Goal: Information Seeking & Learning: Find specific fact

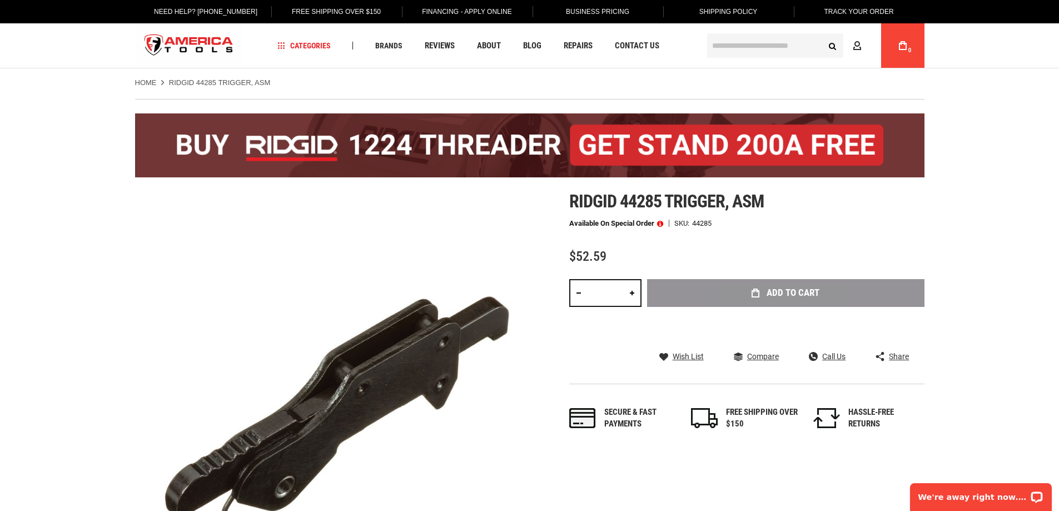
scroll to position [56, 0]
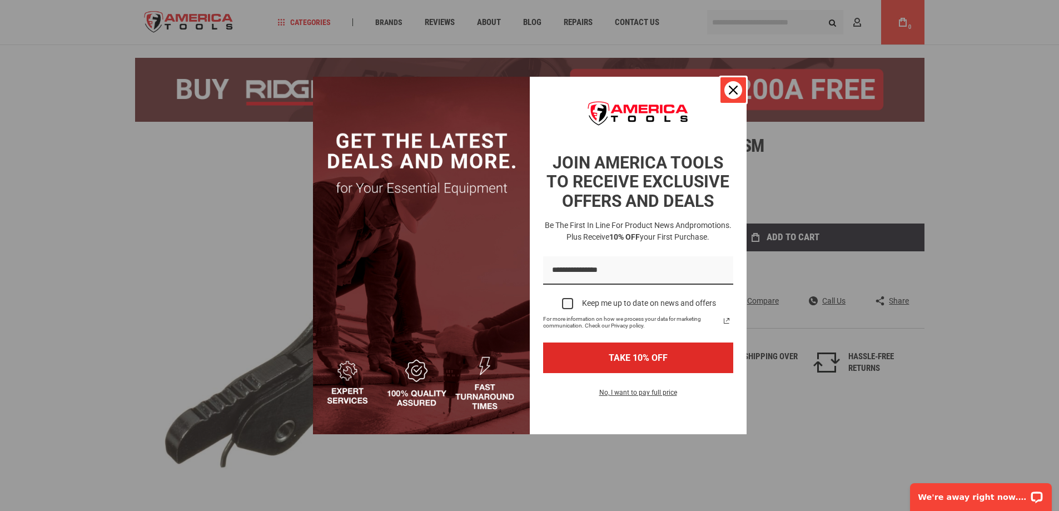
click at [732, 89] on icon "close icon" at bounding box center [733, 90] width 9 height 9
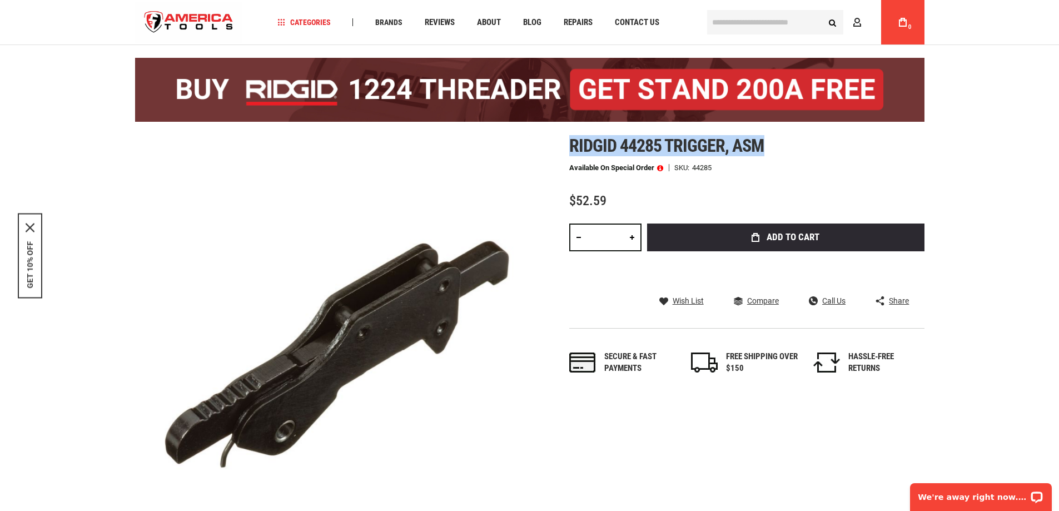
drag, startPoint x: 571, startPoint y: 145, endPoint x: 766, endPoint y: 141, distance: 195.2
click at [766, 141] on h1 "Ridgid 44285 trigger, asm" at bounding box center [746, 146] width 355 height 20
copy span "Ridgid 44285 trigger, asm"
click at [615, 145] on span "Ridgid 44285 trigger, asm" at bounding box center [666, 145] width 195 height 21
drag, startPoint x: 602, startPoint y: 138, endPoint x: 595, endPoint y: 139, distance: 7.2
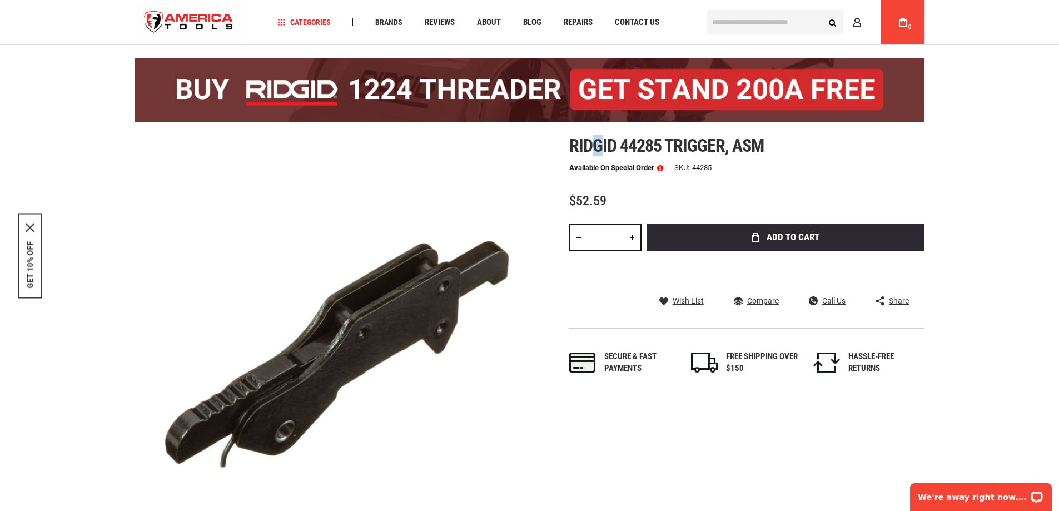
click at [595, 139] on span "Ridgid 44285 trigger, asm" at bounding box center [666, 145] width 195 height 21
drag, startPoint x: 614, startPoint y: 142, endPoint x: 562, endPoint y: 145, distance: 52.9
click at [562, 145] on div "Skip to the end of the images gallery Skip to the beginning of the images galle…" at bounding box center [530, 333] width 790 height 395
copy span "Ridgid"
